Goal: Check status: Check status

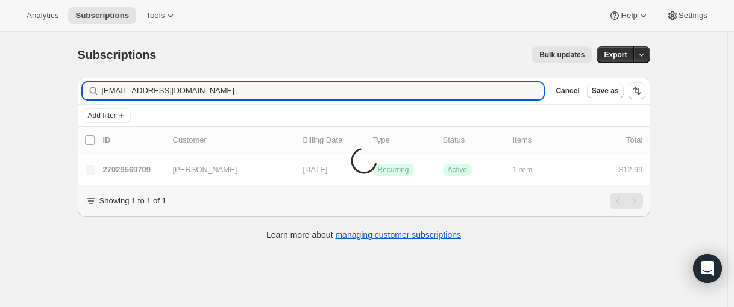
type input "[EMAIL_ADDRESS][DOMAIN_NAME]"
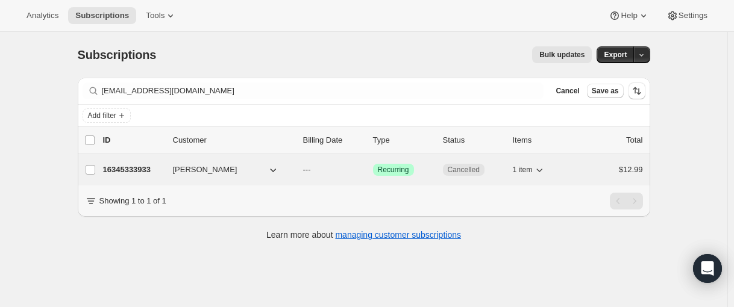
click at [140, 170] on p "16345333933" at bounding box center [133, 170] width 60 height 12
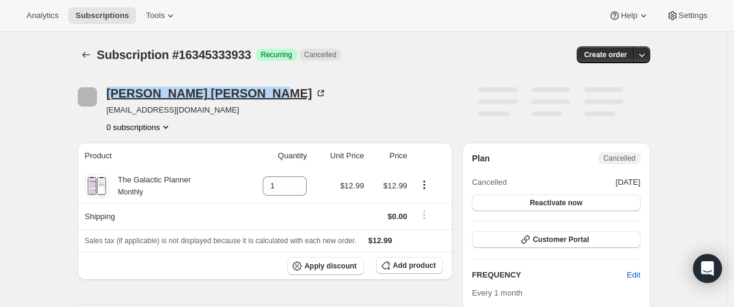
drag, startPoint x: 117, startPoint y: 92, endPoint x: 217, endPoint y: 92, distance: 100.0
click at [217, 92] on div "[PERSON_NAME] [EMAIL_ADDRESS][DOMAIN_NAME] 0 subscriptions" at bounding box center [278, 110] width 401 height 46
copy div "[PERSON_NAME]"
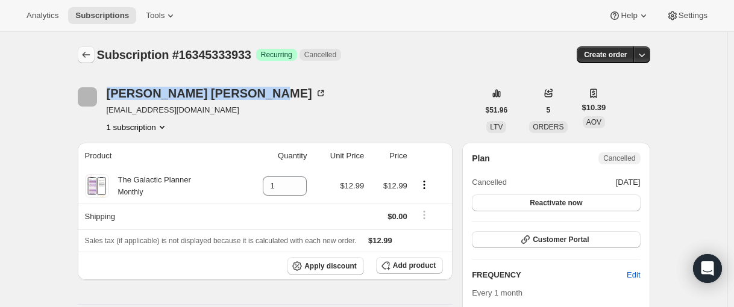
click at [89, 51] on icon "Subscriptions" at bounding box center [86, 55] width 12 height 12
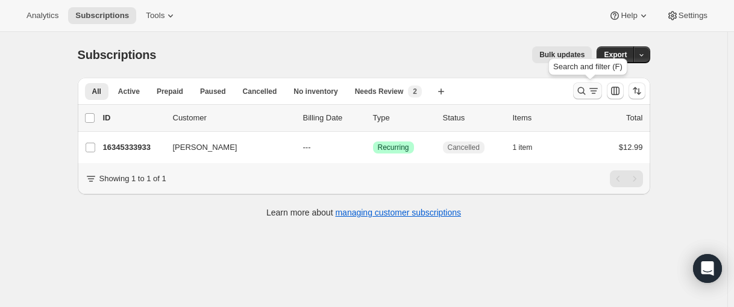
click at [580, 95] on icon "Search and filter results" at bounding box center [581, 91] width 12 height 12
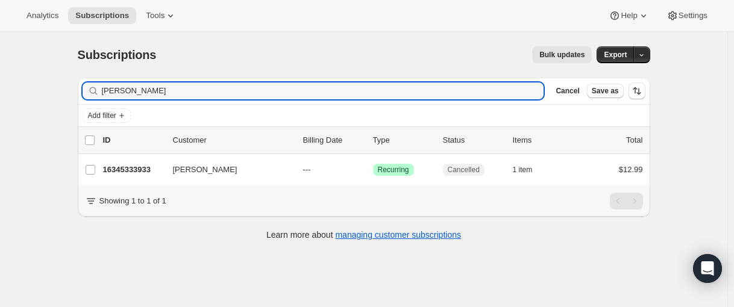
type input "[PERSON_NAME]"
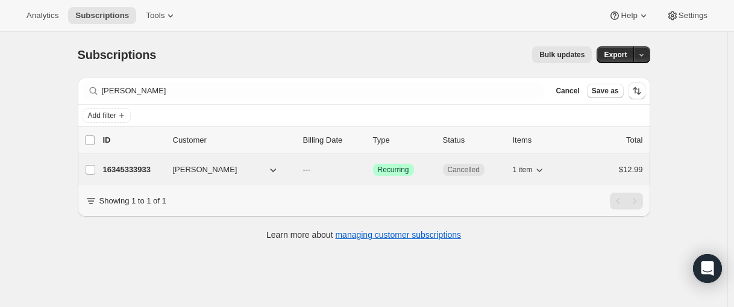
click at [136, 172] on p "16345333933" at bounding box center [133, 170] width 60 height 12
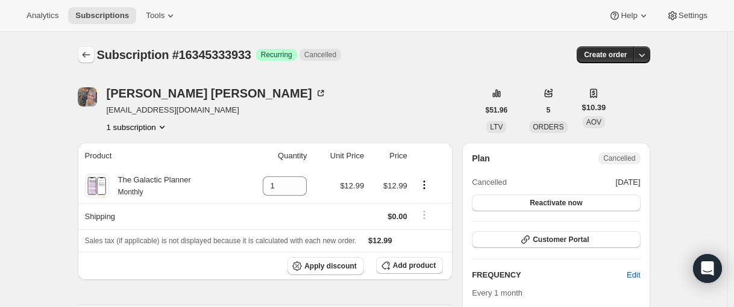
click at [86, 56] on icon "Subscriptions" at bounding box center [86, 55] width 12 height 12
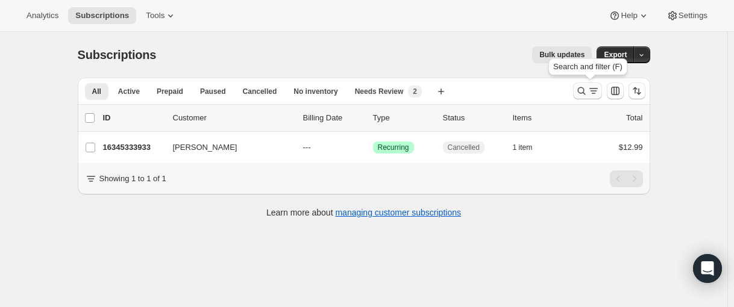
click at [580, 92] on icon "Search and filter results" at bounding box center [581, 91] width 12 height 12
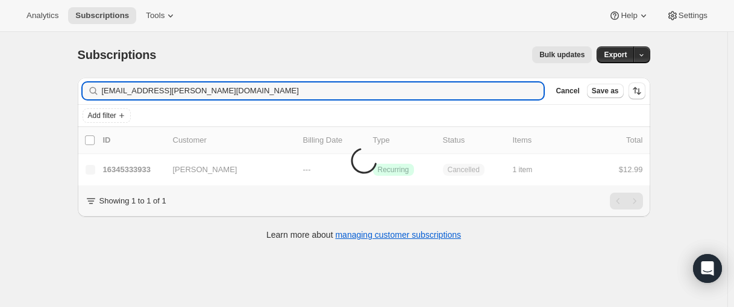
type input "[EMAIL_ADDRESS][PERSON_NAME][DOMAIN_NAME]"
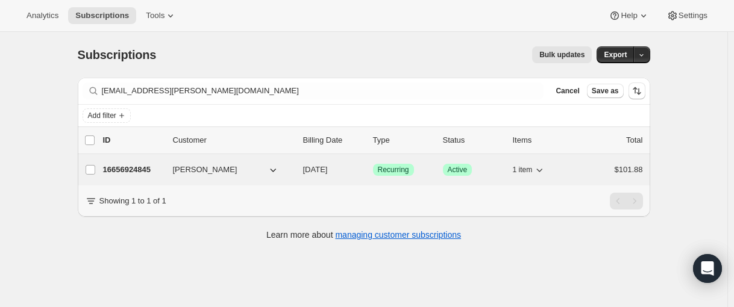
click at [129, 166] on p "16656924845" at bounding box center [133, 170] width 60 height 12
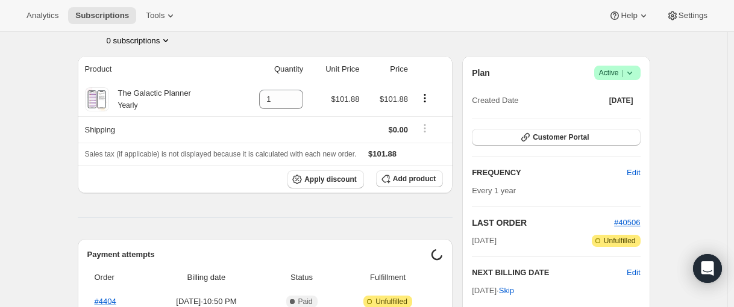
scroll to position [181, 0]
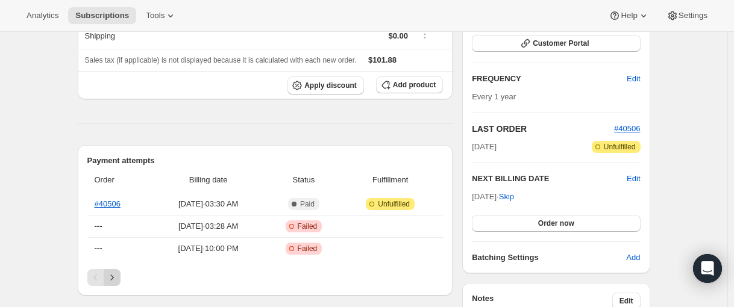
click at [118, 274] on icon "Next" at bounding box center [112, 278] width 12 height 12
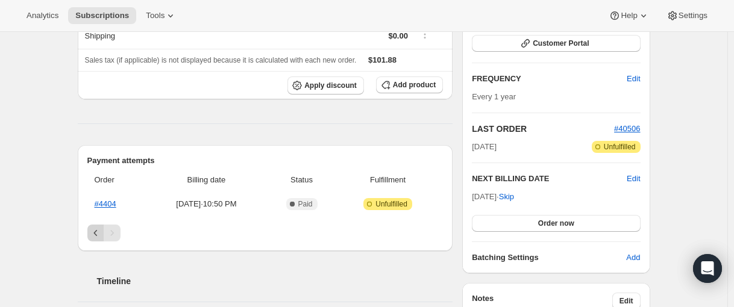
click at [101, 234] on icon "Previous" at bounding box center [96, 233] width 12 height 12
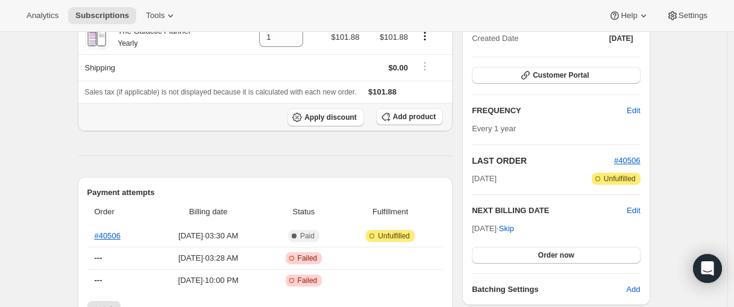
scroll to position [0, 0]
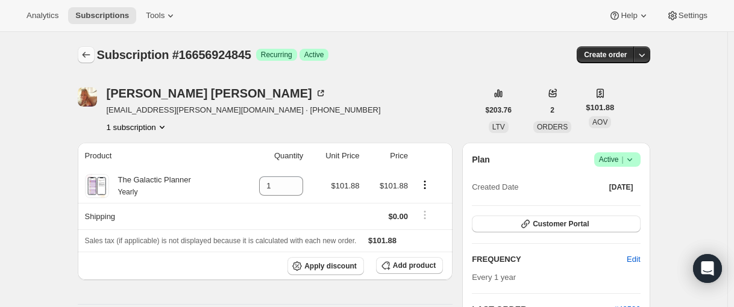
click at [81, 52] on button "Subscriptions" at bounding box center [86, 54] width 17 height 17
